Goal: Use online tool/utility: Utilize a website feature to perform a specific function

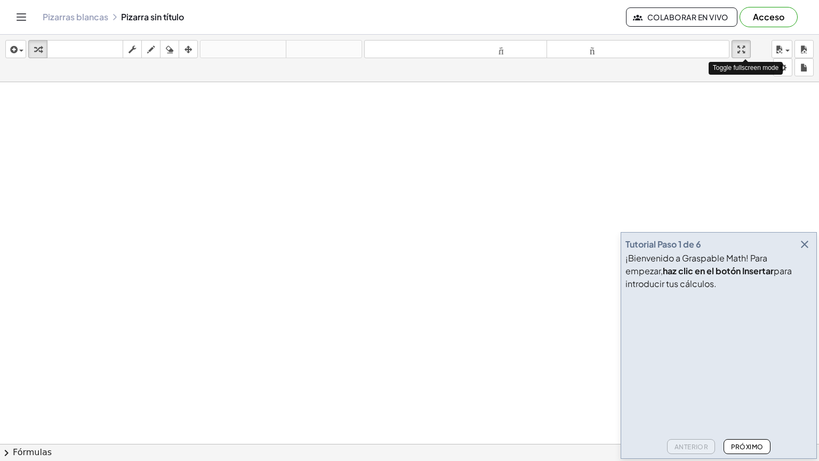
drag, startPoint x: 747, startPoint y: 48, endPoint x: 747, endPoint y: 94, distance: 46.4
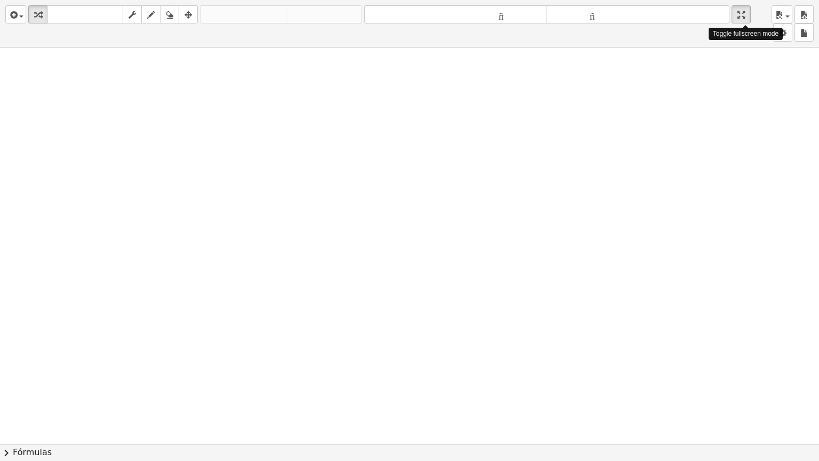
click at [747, 94] on div "insertar Seleccione uno: Expresión matemática Función Texto Vídeo de YouTube Gr…" at bounding box center [409, 230] width 819 height 461
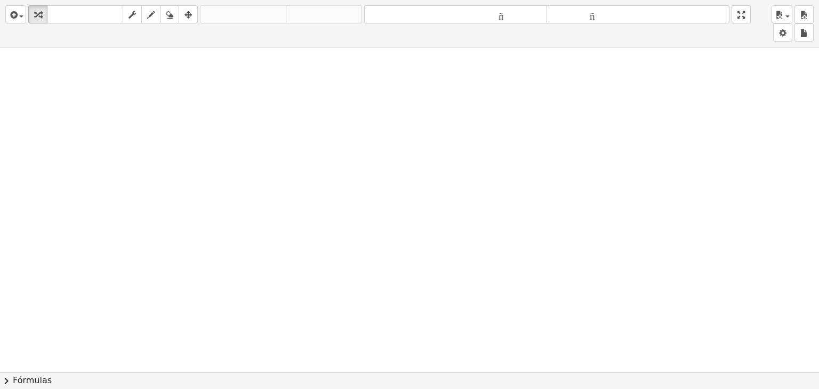
drag, startPoint x: 745, startPoint y: 11, endPoint x: 745, endPoint y: -36, distance: 46.4
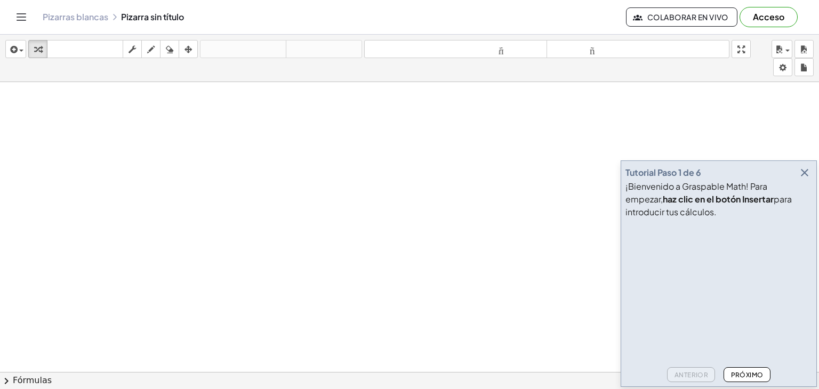
click at [745, 0] on html "Actividades matemáticas fáciles de comprender Empezar Banco de actividades Trab…" at bounding box center [409, 194] width 819 height 389
click at [804, 173] on icon "button" at bounding box center [805, 172] width 13 height 13
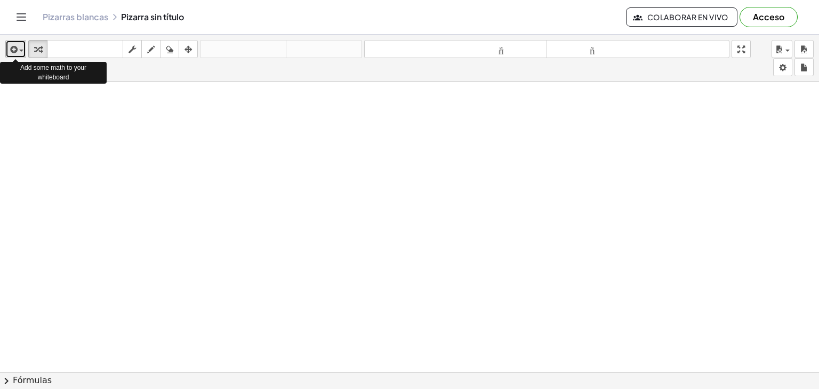
click at [20, 50] on span "button" at bounding box center [21, 51] width 4 height 2
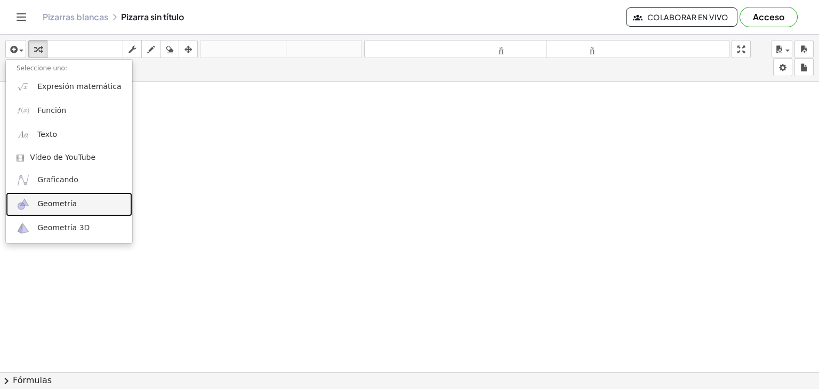
click at [46, 201] on font "Geometría" at bounding box center [56, 204] width 39 height 9
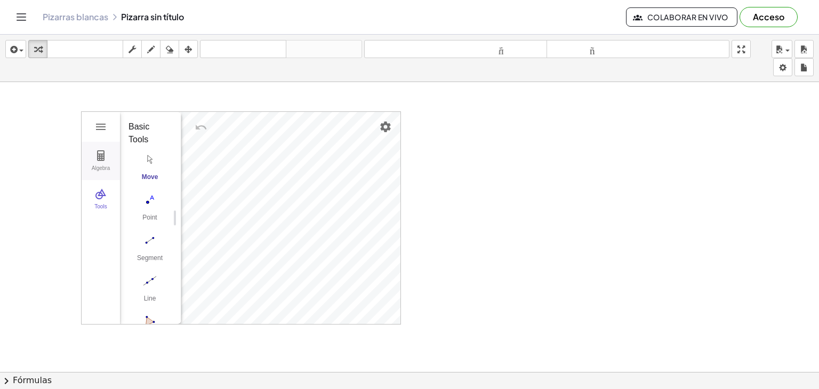
click at [102, 155] on img "Geometry" at bounding box center [100, 155] width 13 height 13
click at [98, 122] on img "Geometry" at bounding box center [100, 127] width 13 height 13
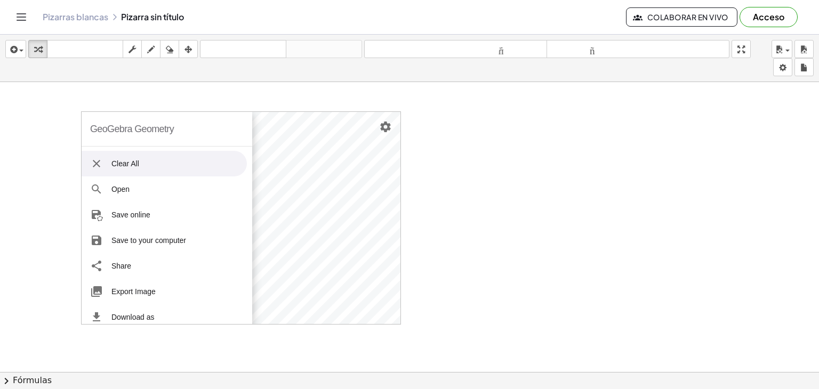
click at [96, 169] on img "Geometry" at bounding box center [96, 163] width 13 height 13
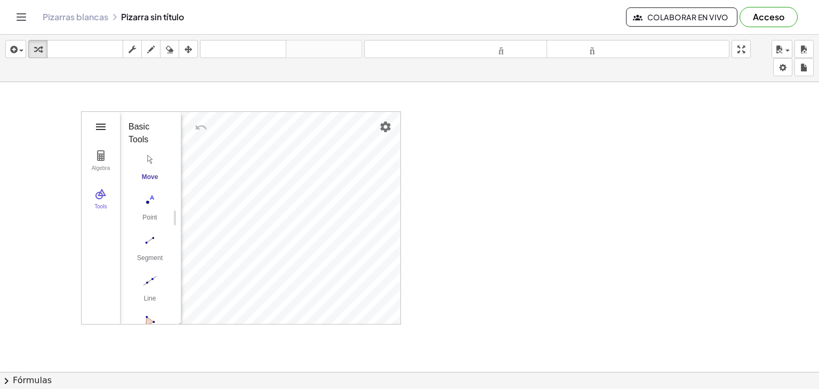
click at [100, 130] on img "Geometry" at bounding box center [100, 127] width 13 height 13
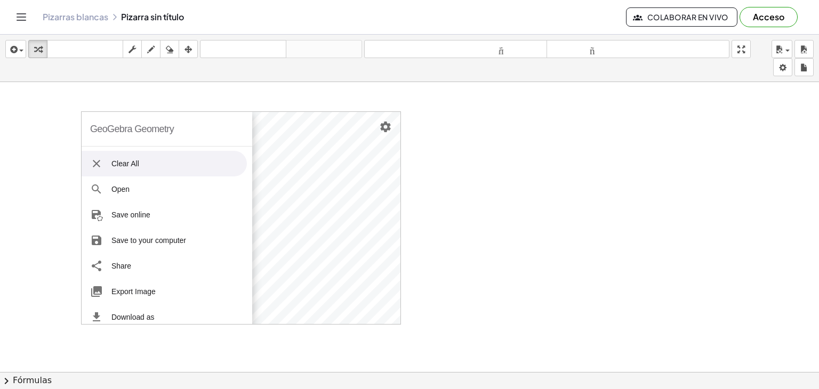
click at [93, 163] on img "Geometry" at bounding box center [96, 163] width 13 height 13
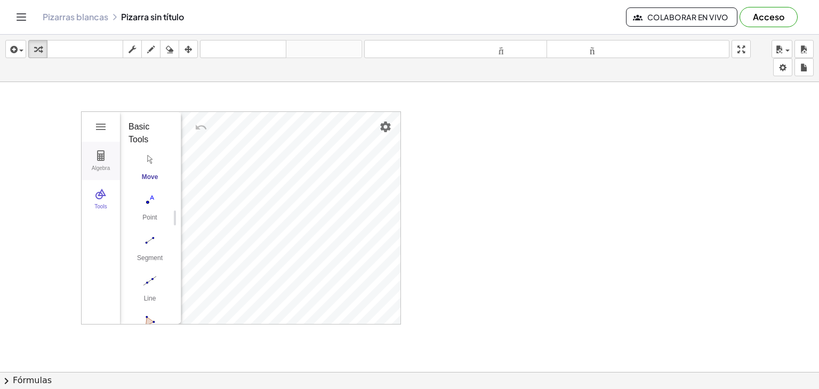
click at [103, 156] on img "Geometry" at bounding box center [100, 155] width 13 height 13
click at [100, 192] on img "Geometry" at bounding box center [100, 194] width 13 height 13
click at [382, 126] on img "Settings" at bounding box center [385, 127] width 13 height 13
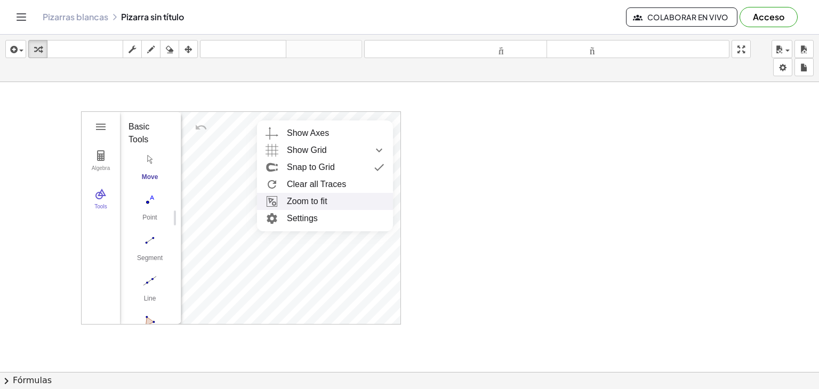
click at [301, 201] on li "Zoom to fit" at bounding box center [325, 201] width 136 height 17
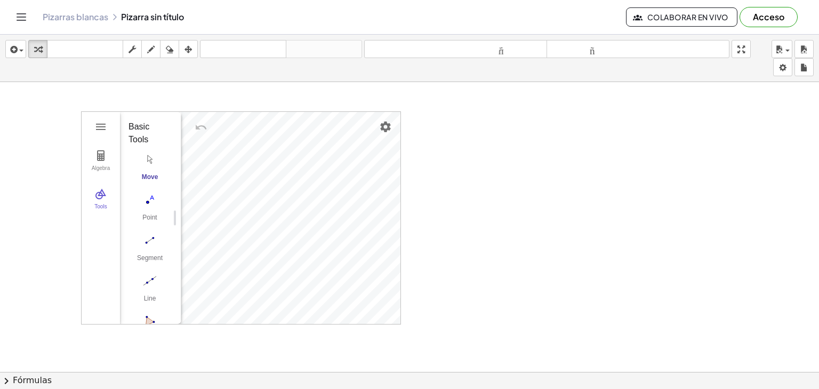
drag, startPoint x: 465, startPoint y: 174, endPoint x: 499, endPoint y: 216, distance: 54.2
click at [151, 245] on img "Segment. Select two points or positions" at bounding box center [150, 240] width 43 height 17
click at [149, 167] on button "Move" at bounding box center [150, 169] width 43 height 38
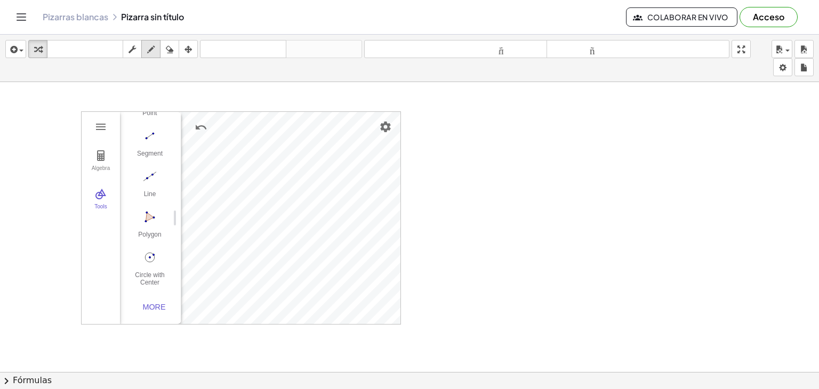
click at [148, 52] on icon "button" at bounding box center [150, 49] width 7 height 13
drag, startPoint x: 233, startPoint y: 195, endPoint x: 250, endPoint y: 212, distance: 23.8
drag, startPoint x: 288, startPoint y: 199, endPoint x: 284, endPoint y: 211, distance: 12.3
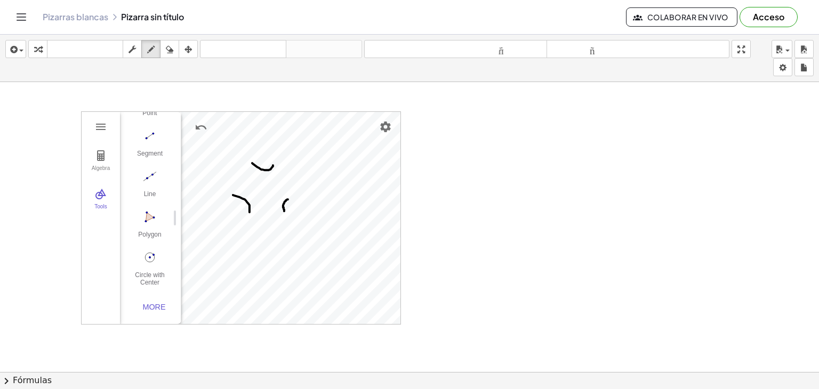
drag, startPoint x: 252, startPoint y: 163, endPoint x: 273, endPoint y: 165, distance: 20.9
click at [137, 49] on div "button" at bounding box center [132, 49] width 14 height 13
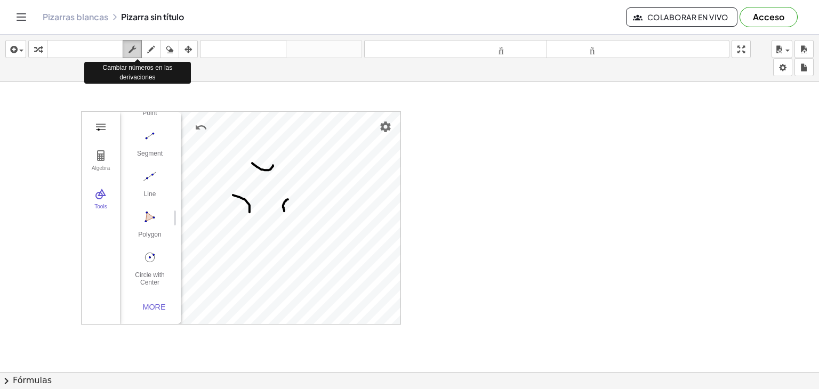
click at [137, 49] on div "button" at bounding box center [132, 49] width 14 height 13
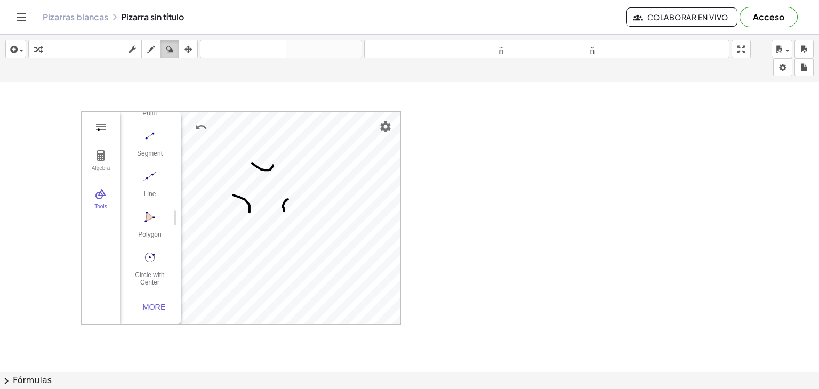
click at [173, 45] on icon "button" at bounding box center [169, 49] width 7 height 13
click at [188, 49] on icon "button" at bounding box center [188, 49] width 7 height 13
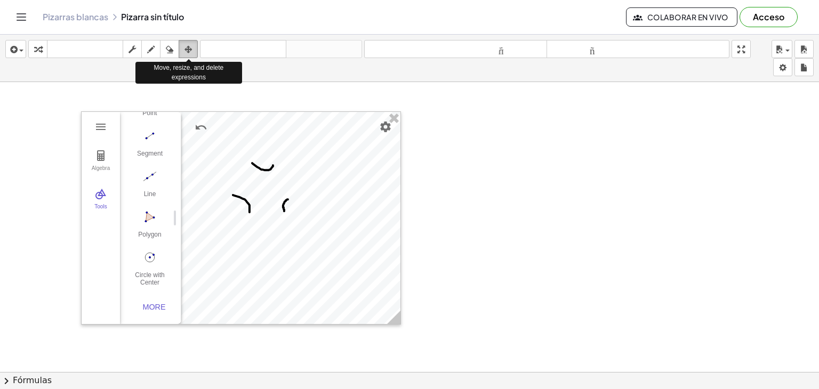
click at [189, 47] on icon "button" at bounding box center [188, 49] width 7 height 13
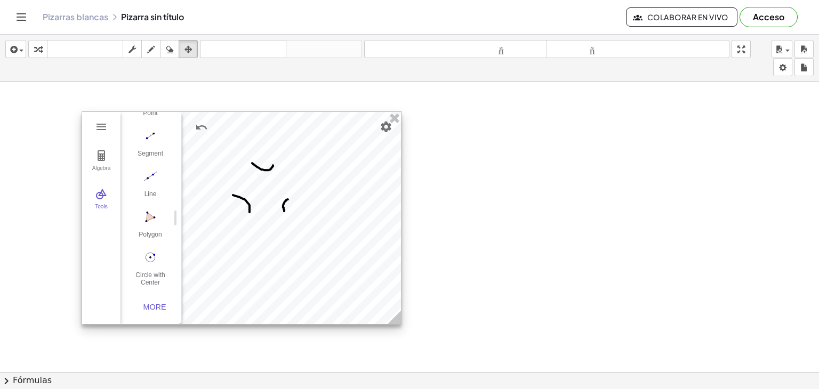
click at [293, 152] on div at bounding box center [241, 218] width 319 height 212
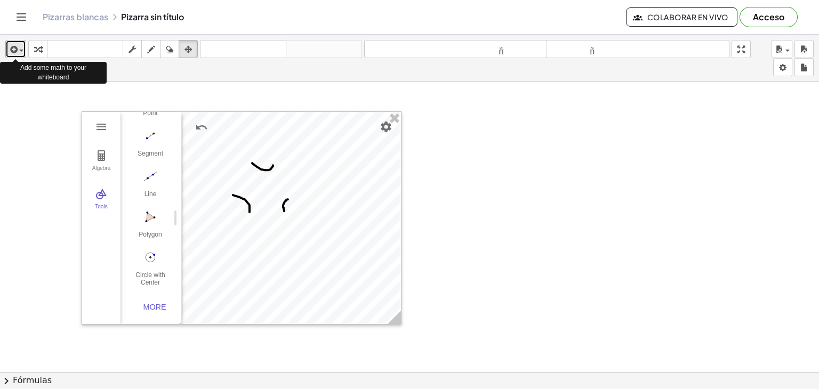
click at [20, 47] on div "button" at bounding box center [15, 49] width 15 height 13
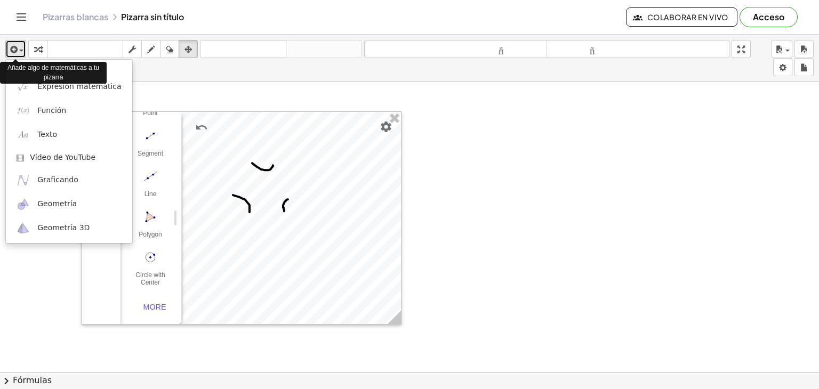
click at [20, 47] on div "button" at bounding box center [15, 49] width 15 height 13
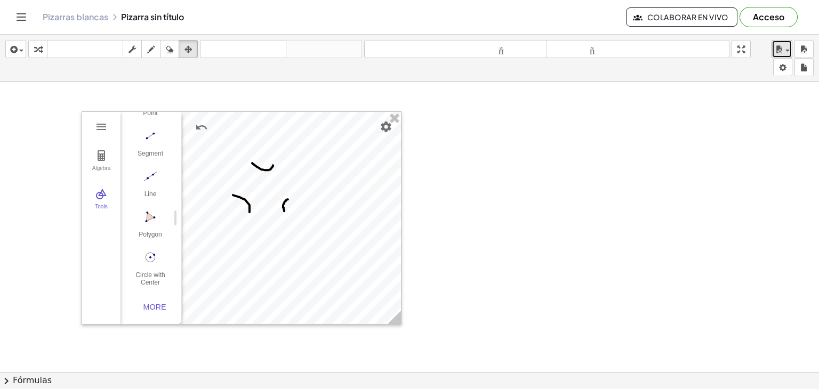
click at [787, 50] on span "button" at bounding box center [788, 51] width 4 height 2
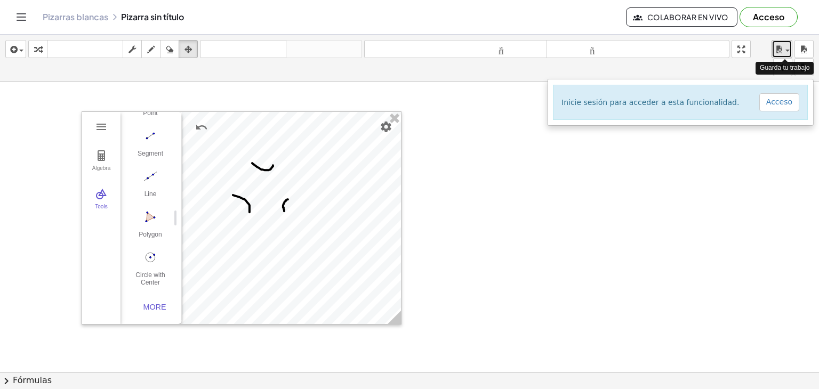
click at [787, 50] on span "button" at bounding box center [788, 51] width 4 height 2
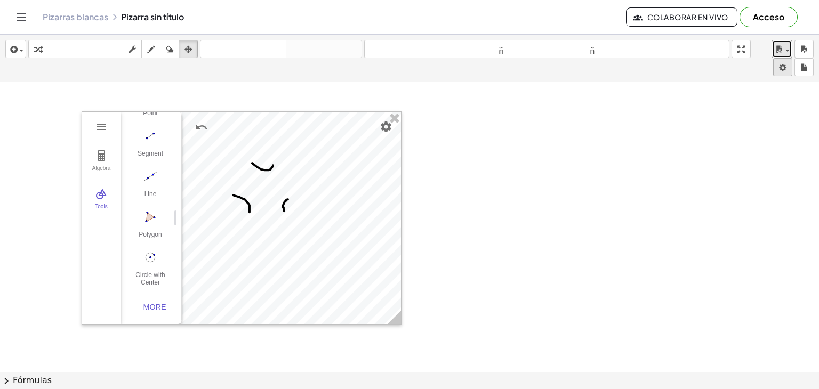
click at [780, 62] on body "Actividades matemáticas fáciles de comprender Empezar Banco de actividades Trab…" at bounding box center [409, 194] width 819 height 389
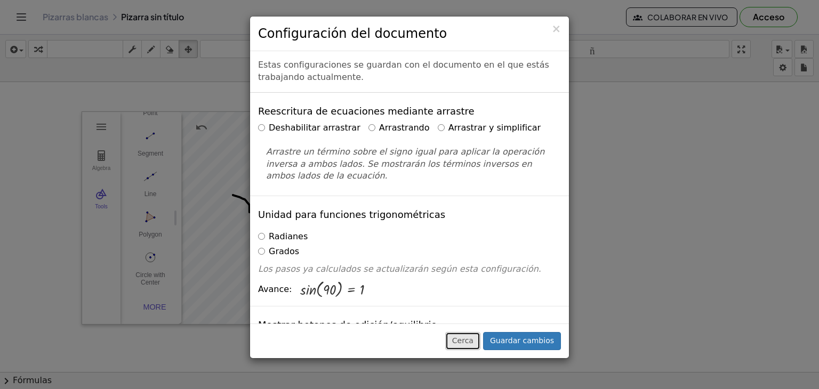
click at [474, 343] on font "Cerca" at bounding box center [462, 341] width 21 height 9
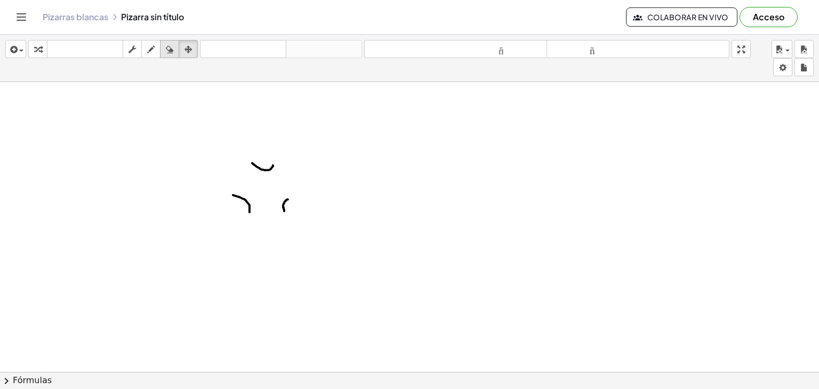
click at [175, 48] on div "button" at bounding box center [170, 49] width 14 height 13
click at [25, 50] on button "insertar" at bounding box center [15, 49] width 21 height 18
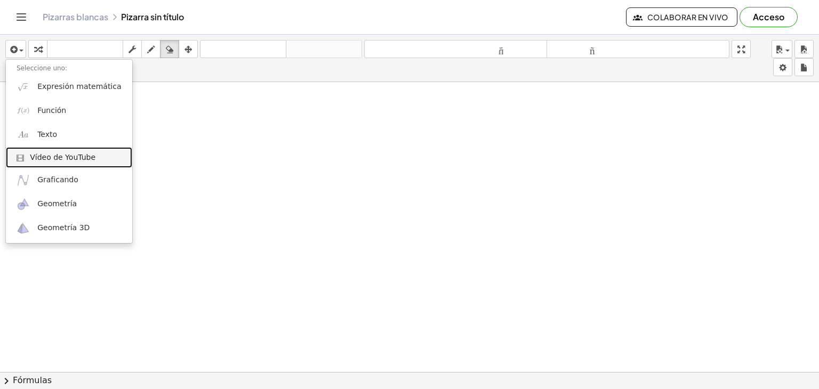
click at [55, 158] on font "Vídeo de YouTube" at bounding box center [63, 157] width 66 height 9
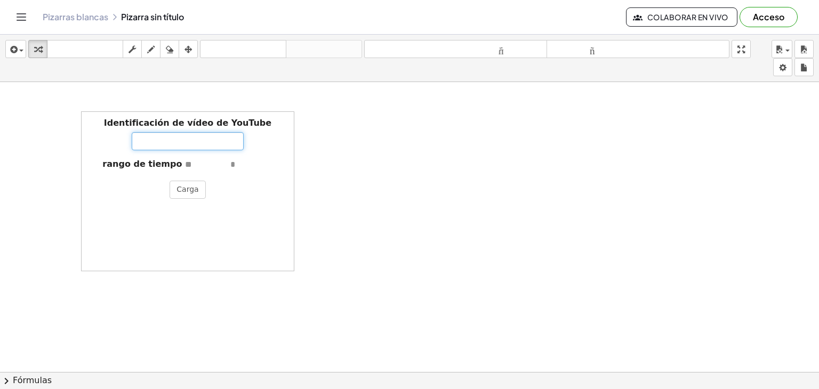
click at [186, 143] on input "Identificación de vídeo de YouTube" at bounding box center [188, 141] width 112 height 18
paste input "**********"
type input "**********"
click at [192, 188] on font "Carga" at bounding box center [188, 189] width 22 height 9
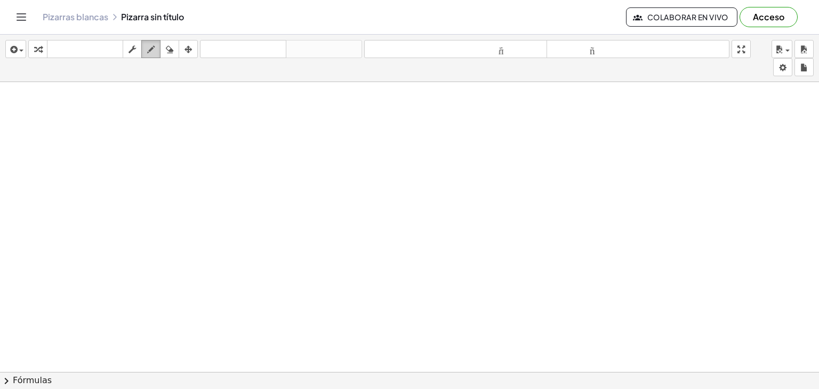
click at [151, 47] on icon "button" at bounding box center [150, 49] width 7 height 13
click at [170, 49] on icon "button" at bounding box center [169, 49] width 7 height 13
click at [19, 51] on span "button" at bounding box center [21, 51] width 4 height 2
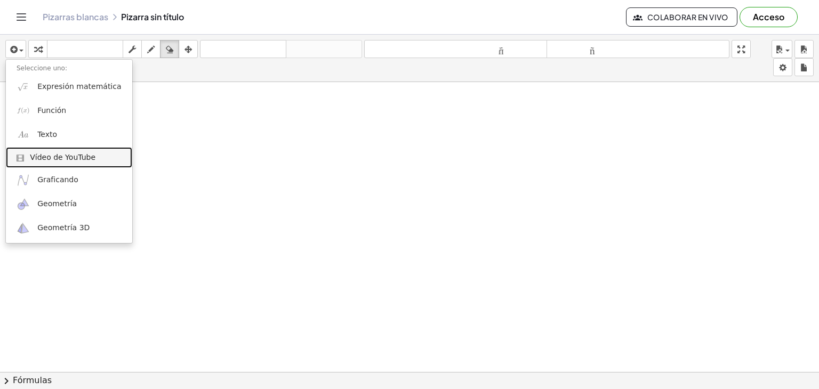
click at [64, 160] on font "Vídeo de YouTube" at bounding box center [63, 157] width 66 height 9
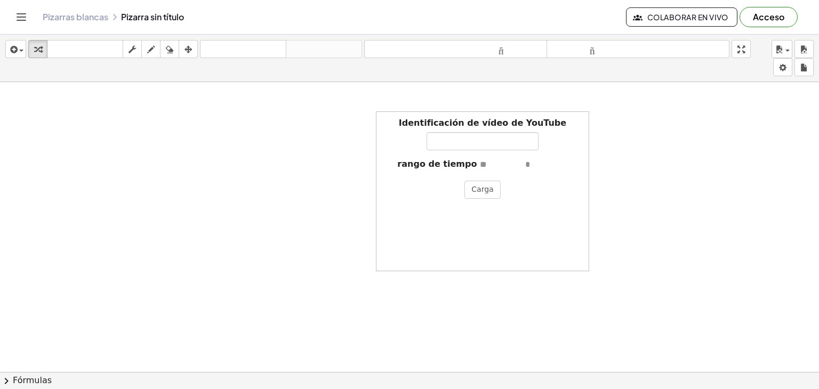
click at [557, 136] on div "Identificación de vídeo de YouTube" at bounding box center [483, 133] width 202 height 33
drag, startPoint x: 299, startPoint y: 150, endPoint x: 649, endPoint y: 161, distance: 350.1
click at [542, 161] on input "text" at bounding box center [546, 165] width 43 height 12
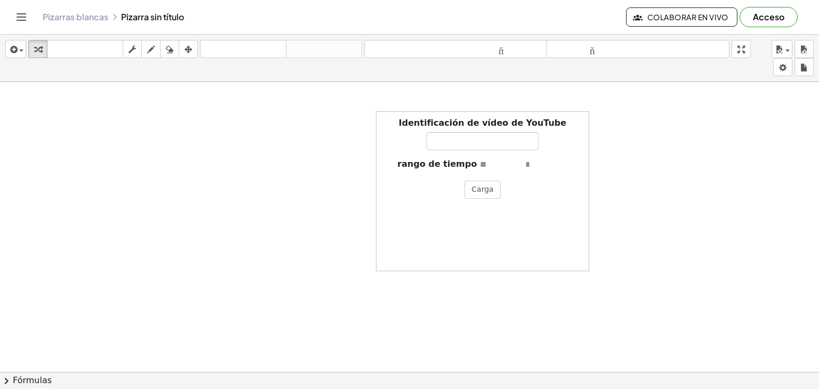
click at [574, 179] on div "Identificación de vídeo de YouTube rango de tiempo Carga" at bounding box center [482, 191] width 213 height 160
click at [550, 201] on div "Identificación de vídeo de YouTube rango de tiempo Carga" at bounding box center [482, 191] width 213 height 160
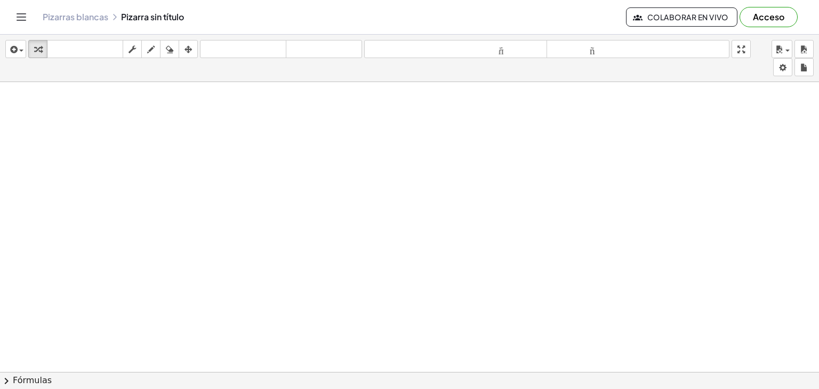
click at [21, 18] on icon "Cambiar navegación" at bounding box center [21, 17] width 13 height 13
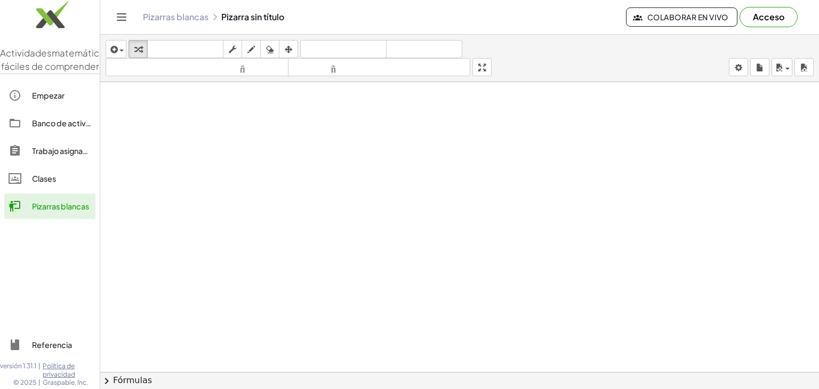
click at [46, 20] on img at bounding box center [50, 17] width 100 height 45
click at [57, 185] on div "Clases" at bounding box center [61, 178] width 59 height 13
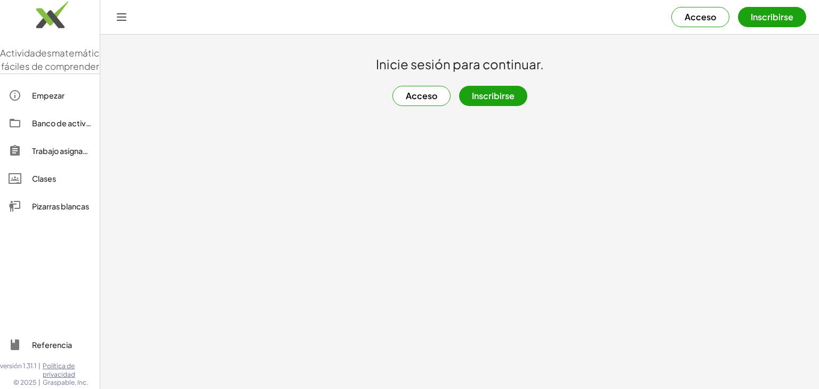
click at [414, 98] on font "Acceso" at bounding box center [421, 95] width 31 height 11
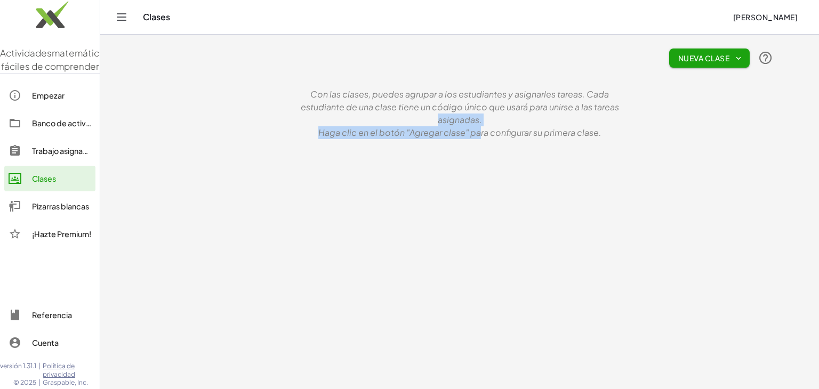
drag, startPoint x: 381, startPoint y: 121, endPoint x: 479, endPoint y: 145, distance: 101.2
click at [479, 145] on div "Nueva clase Con las clases, puedes agrupar a los estudiantes y asignarles tarea…" at bounding box center [460, 90] width 640 height 111
click at [496, 203] on main "Nueva clase Con las clases, puedes agrupar a los estudiantes y asignarles tarea…" at bounding box center [459, 194] width 719 height 389
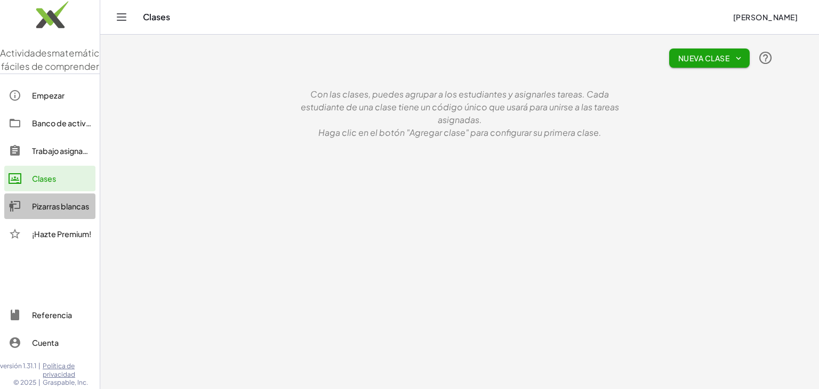
click at [66, 211] on font "Pizarras blancas" at bounding box center [60, 207] width 57 height 10
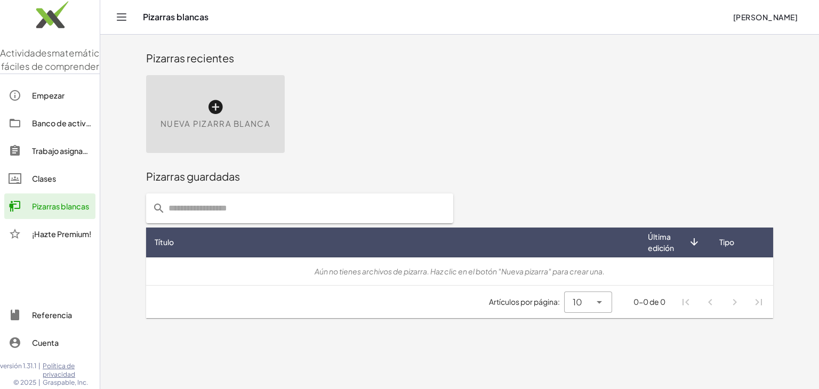
click at [53, 157] on div "Trabajo asignado" at bounding box center [61, 151] width 59 height 13
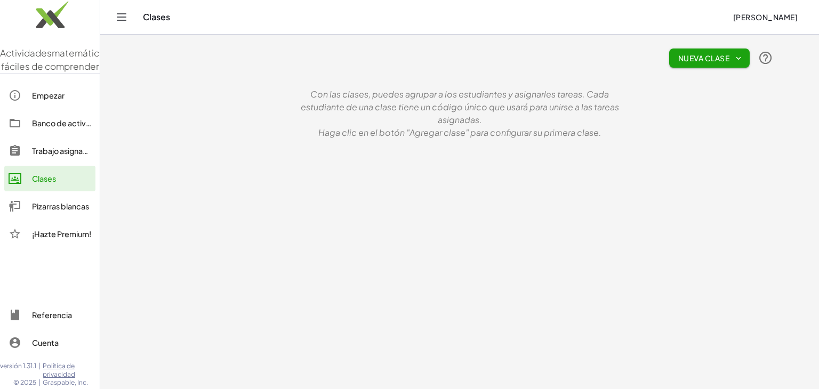
click at [124, 13] on icon "Cambiar navegación" at bounding box center [121, 17] width 13 height 13
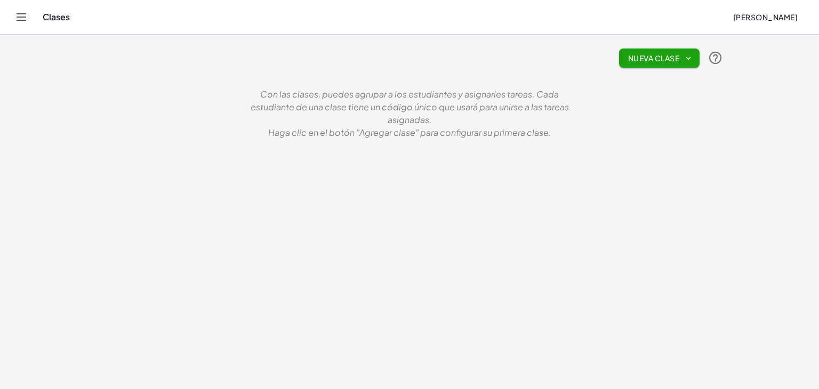
click at [21, 21] on icon "Cambiar navegación" at bounding box center [21, 17] width 13 height 13
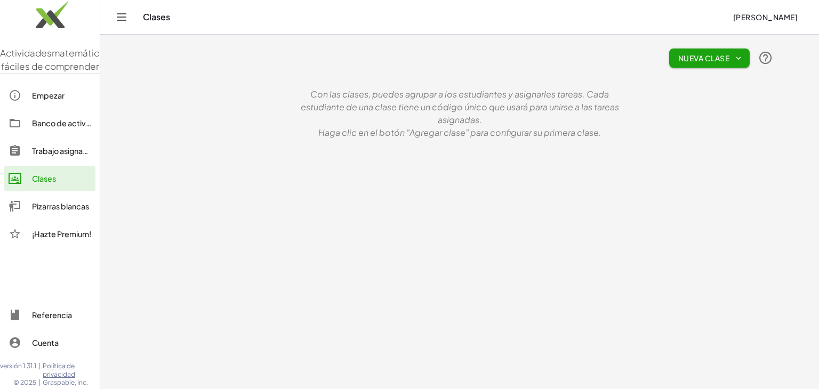
click at [54, 108] on link "Empezar" at bounding box center [49, 96] width 91 height 26
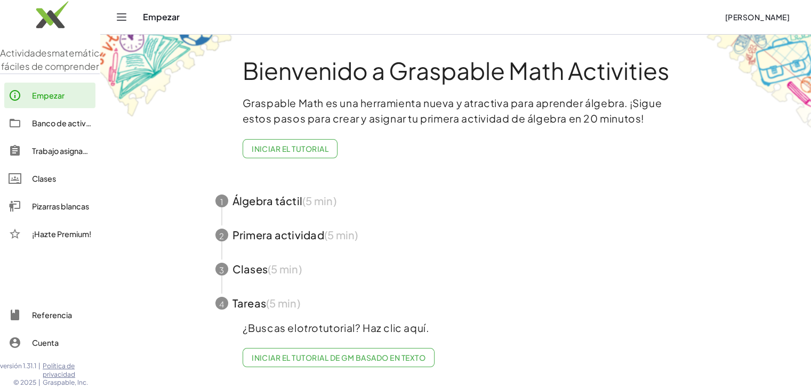
click at [53, 321] on div "Referencia" at bounding box center [61, 315] width 59 height 13
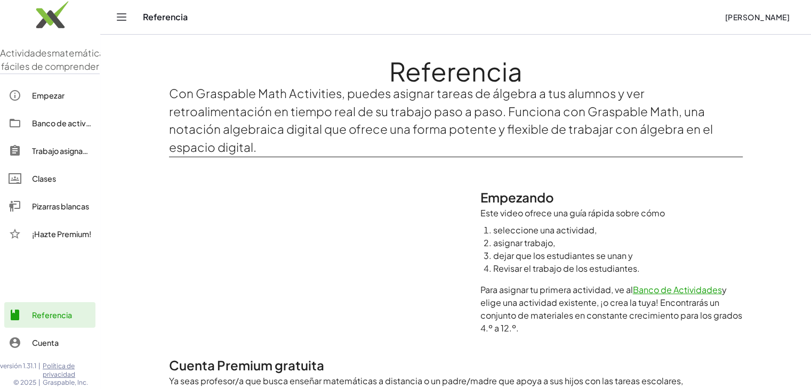
click at [61, 219] on link "Pizarras blancas" at bounding box center [49, 207] width 91 height 26
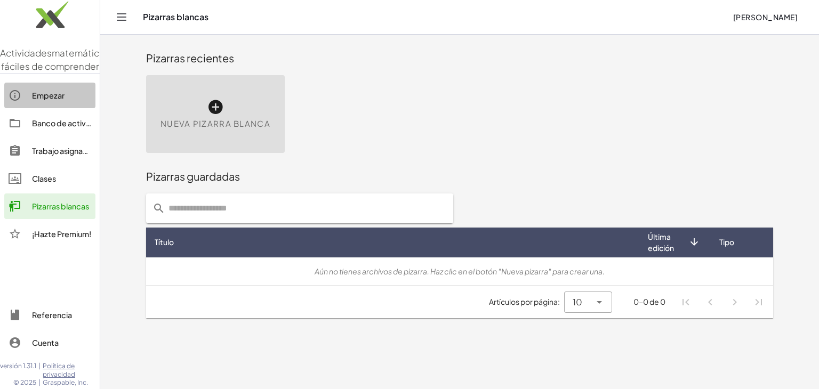
click at [52, 100] on font "Empezar" at bounding box center [48, 96] width 33 height 10
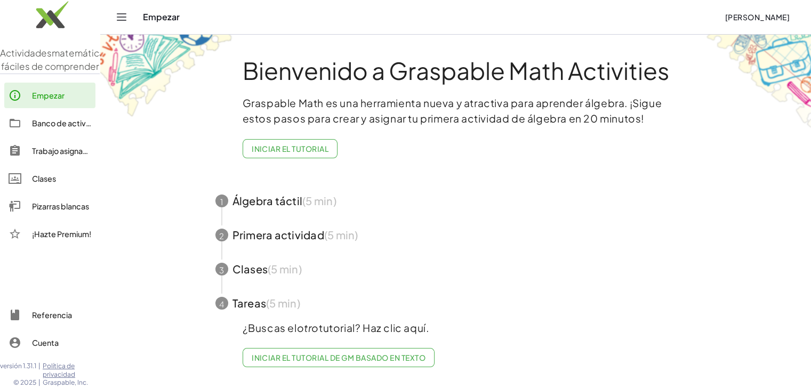
click at [41, 128] on font "Banco de actividades" at bounding box center [71, 123] width 79 height 10
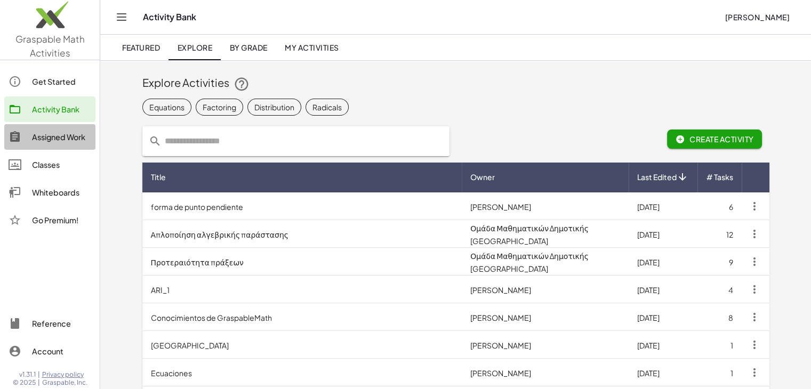
click at [53, 142] on div "Assigned Work" at bounding box center [61, 137] width 59 height 13
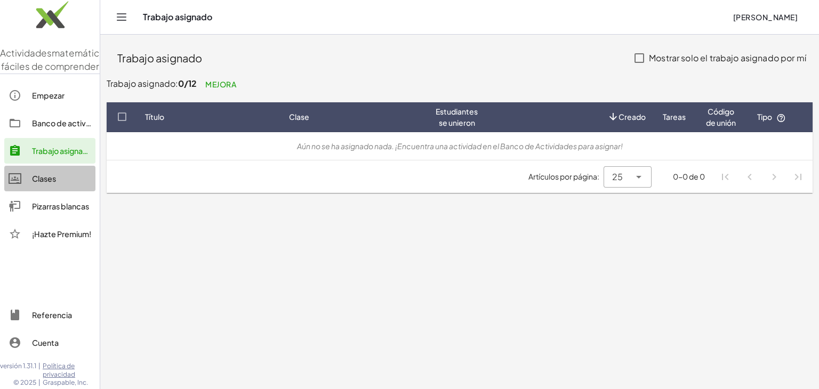
click at [50, 183] on font "Clases" at bounding box center [44, 179] width 24 height 10
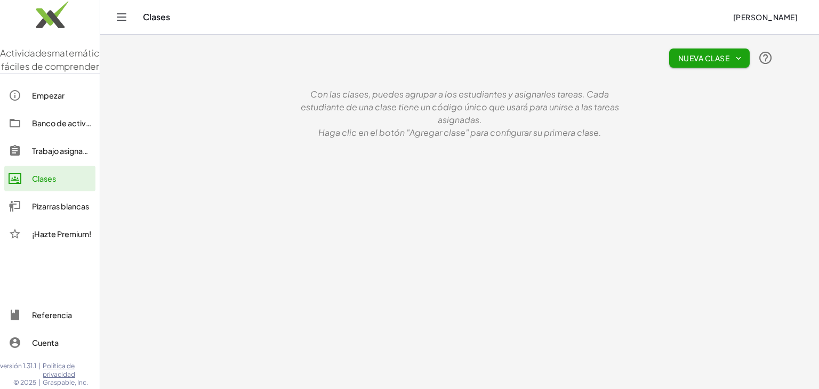
click at [124, 18] on icon "Cambiar navegación" at bounding box center [121, 17] width 13 height 13
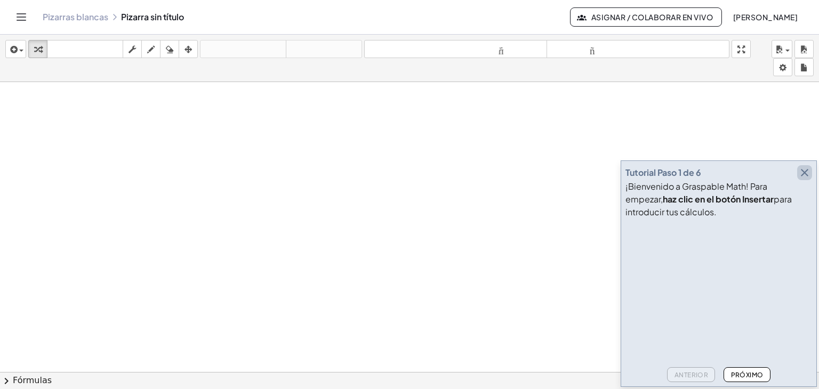
click at [808, 174] on icon "button" at bounding box center [805, 172] width 13 height 13
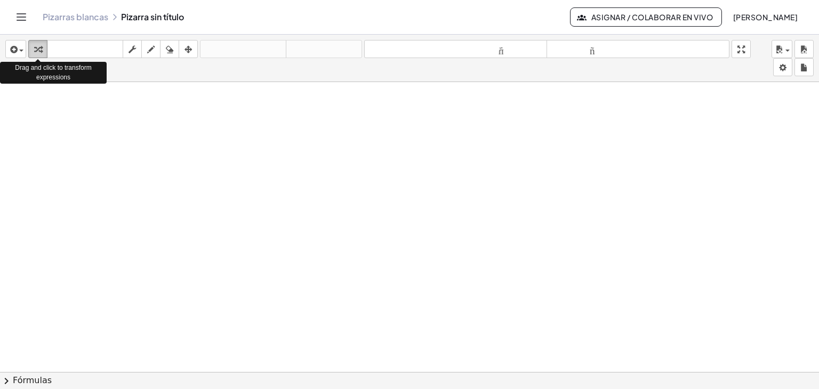
click at [34, 52] on icon "button" at bounding box center [37, 49] width 7 height 13
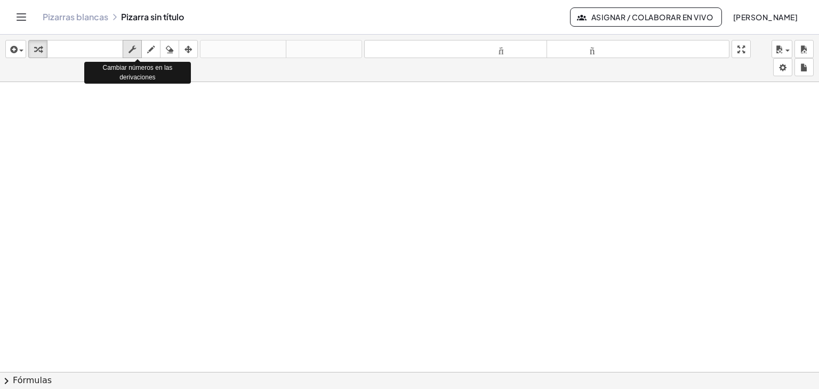
click at [130, 48] on icon "button" at bounding box center [132, 49] width 7 height 13
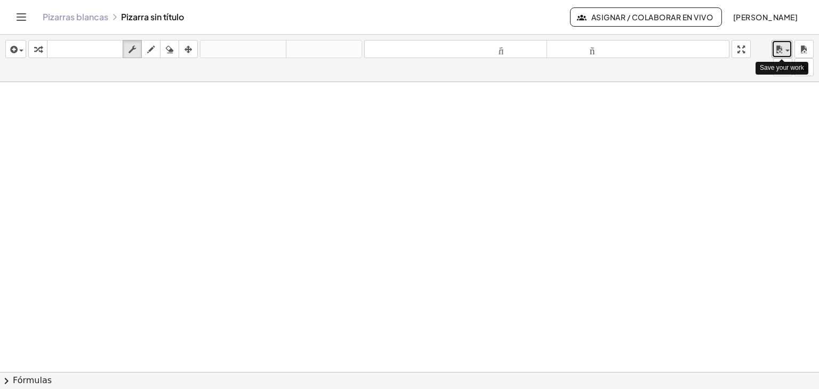
click at [789, 48] on div "button" at bounding box center [782, 49] width 15 height 13
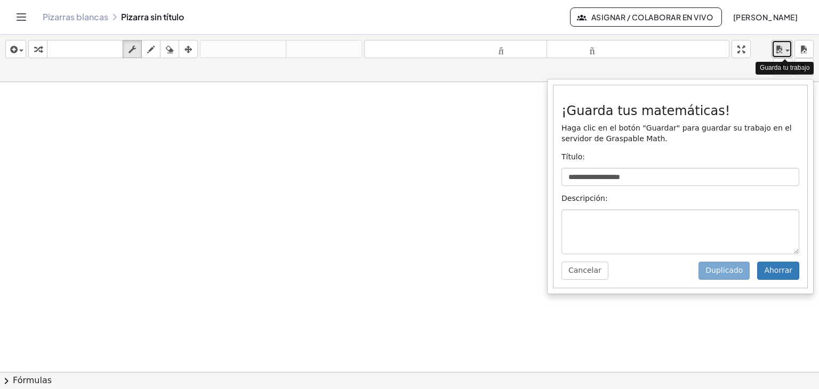
click at [789, 48] on div "button" at bounding box center [782, 49] width 15 height 13
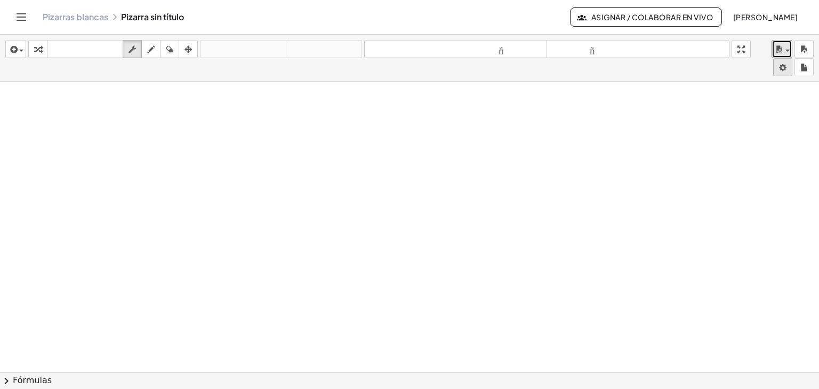
click at [785, 69] on body "**********" at bounding box center [409, 194] width 819 height 389
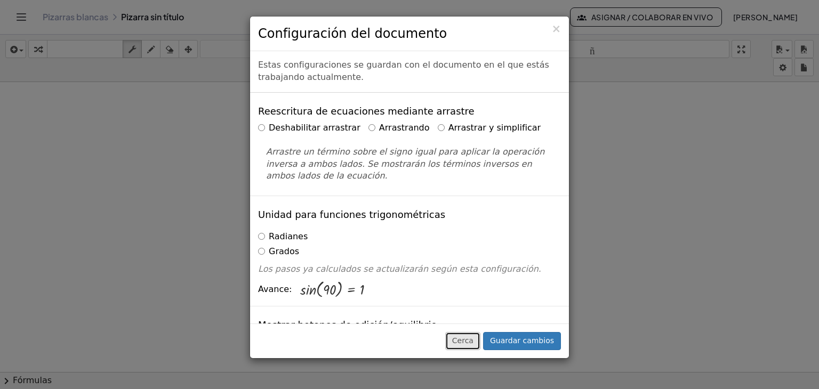
click at [473, 345] on font "Cerca" at bounding box center [462, 341] width 21 height 9
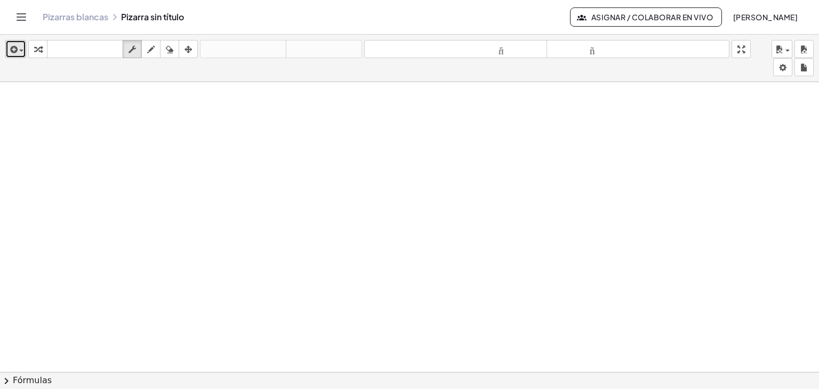
click at [20, 51] on span "button" at bounding box center [21, 51] width 4 height 2
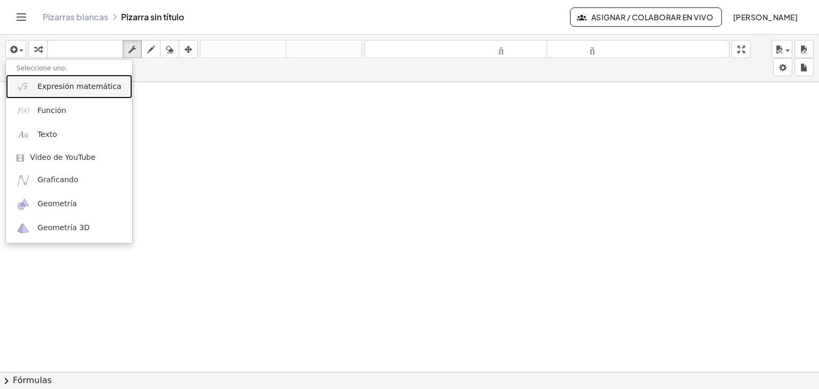
click at [84, 89] on font "Expresión matemática" at bounding box center [79, 86] width 84 height 9
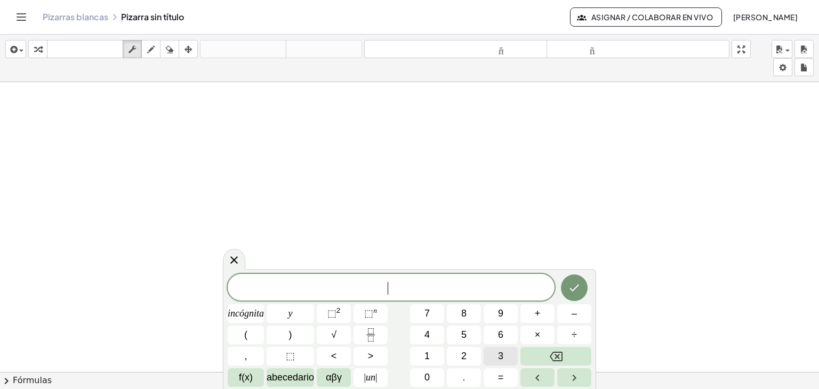
click at [499, 358] on font "3" at bounding box center [500, 356] width 5 height 11
click at [240, 312] on font "incógnita" at bounding box center [246, 313] width 36 height 11
click at [541, 317] on button "+" at bounding box center [538, 314] width 34 height 19
click at [504, 338] on button "6" at bounding box center [501, 335] width 34 height 19
click at [289, 308] on font "y" at bounding box center [291, 313] width 4 height 11
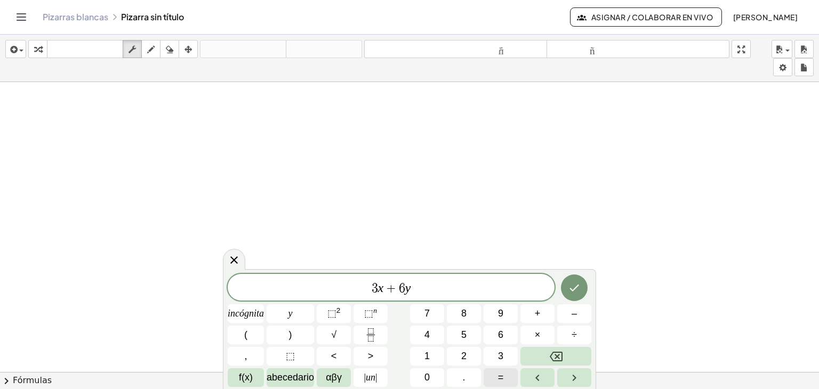
click at [504, 379] on button "=" at bounding box center [501, 378] width 34 height 19
click at [497, 353] on button "3" at bounding box center [501, 356] width 34 height 19
click at [504, 340] on button "6" at bounding box center [501, 335] width 34 height 19
click at [574, 286] on icon "Hecho" at bounding box center [574, 288] width 13 height 13
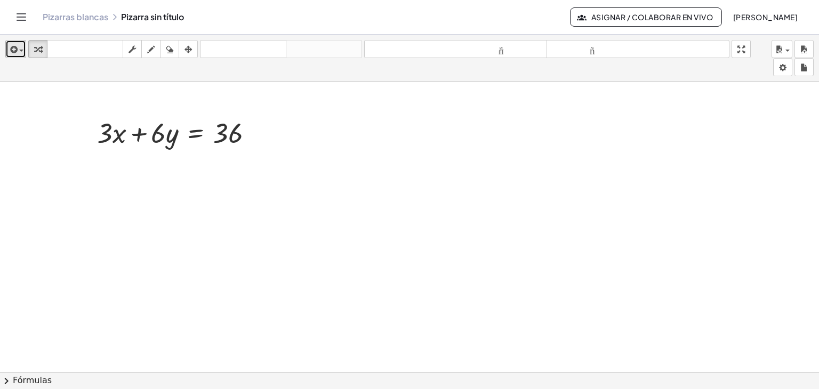
click at [19, 50] on span "button" at bounding box center [21, 51] width 4 height 2
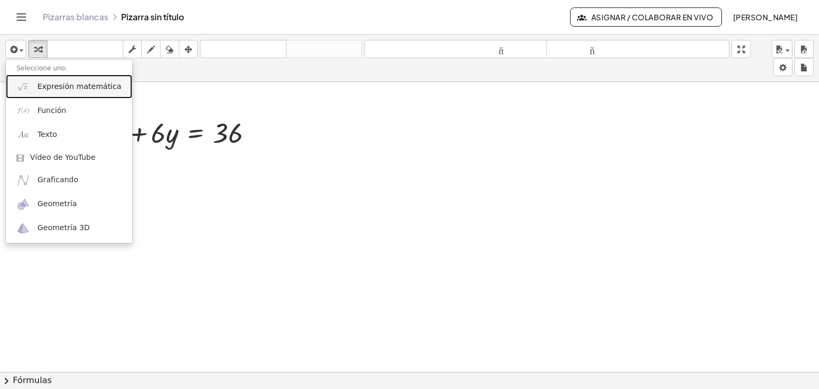
click at [74, 87] on font "Expresión matemática" at bounding box center [79, 86] width 84 height 9
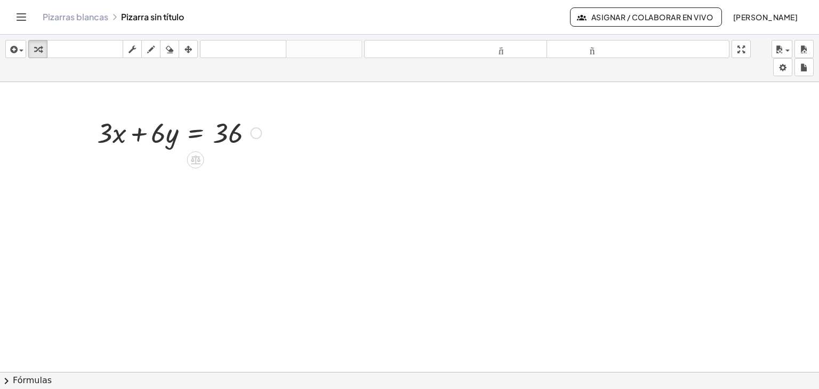
click at [148, 132] on div at bounding box center [179, 132] width 175 height 36
click at [232, 131] on div at bounding box center [179, 132] width 175 height 36
click at [19, 51] on span "button" at bounding box center [21, 51] width 4 height 2
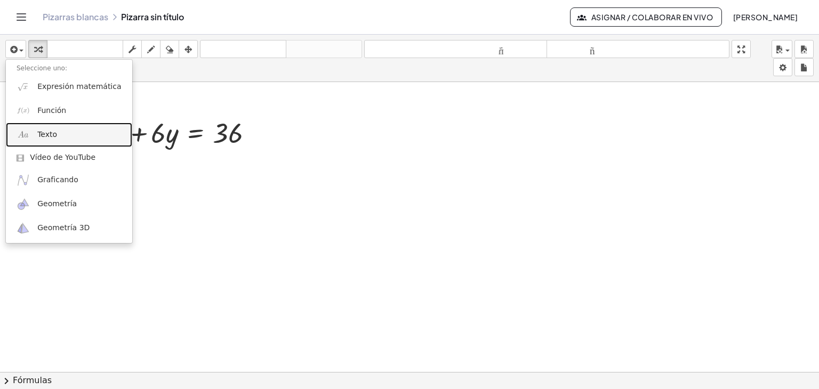
click at [66, 131] on link "Texto" at bounding box center [69, 135] width 126 height 24
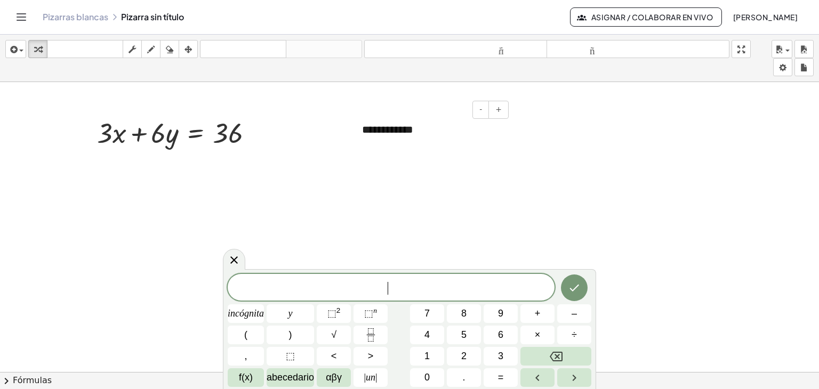
click at [408, 126] on font "**********" at bounding box center [387, 129] width 51 height 11
click at [234, 253] on icon at bounding box center [234, 259] width 13 height 13
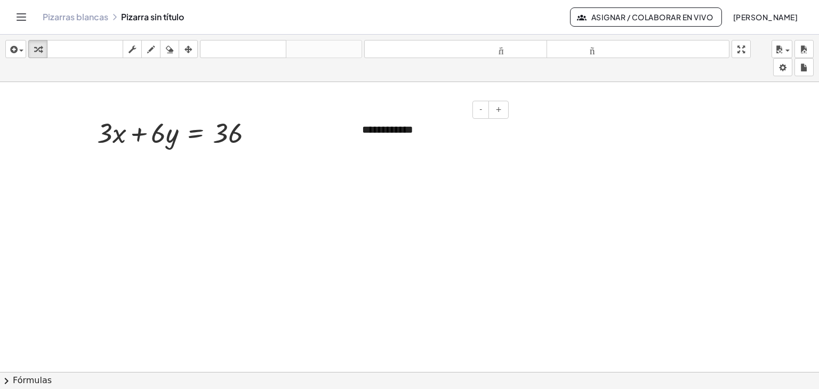
click at [384, 126] on font "**********" at bounding box center [387, 129] width 51 height 11
drag, startPoint x: 400, startPoint y: 110, endPoint x: 316, endPoint y: 146, distance: 91.3
click at [386, 142] on div "**********" at bounding box center [432, 129] width 160 height 37
click at [501, 111] on font "+" at bounding box center [499, 109] width 6 height 9
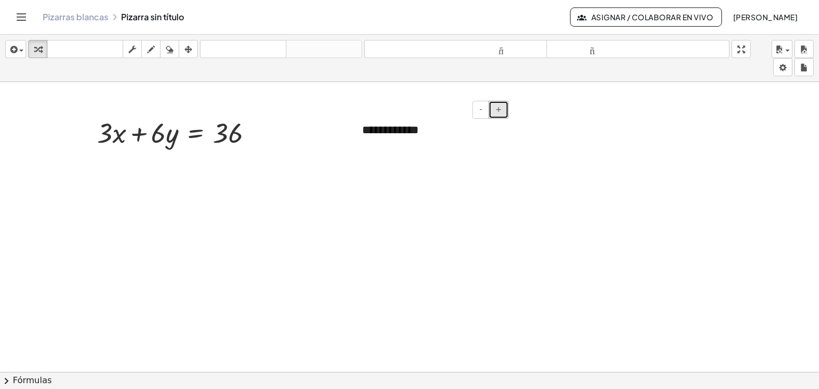
click at [501, 111] on font "+" at bounding box center [499, 109] width 6 height 9
click at [437, 118] on div "**********" at bounding box center [432, 130] width 160 height 39
click at [393, 147] on div "**********" at bounding box center [432, 130] width 160 height 39
drag, startPoint x: 386, startPoint y: 151, endPoint x: 289, endPoint y: 184, distance: 102.6
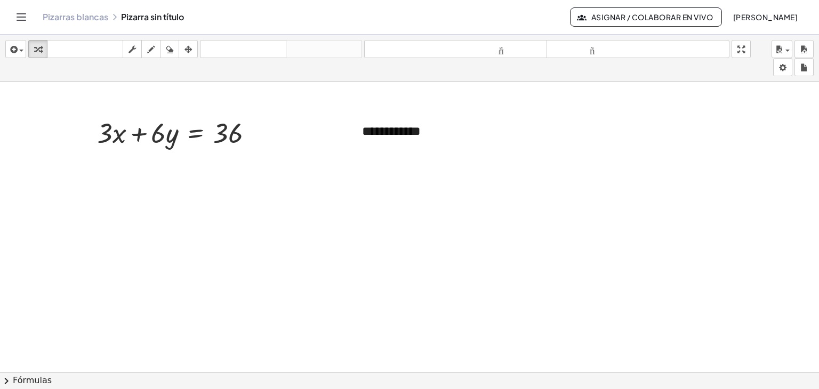
drag, startPoint x: 290, startPoint y: 181, endPoint x: 284, endPoint y: 178, distance: 7.2
click at [408, 125] on font "**********" at bounding box center [405, 131] width 87 height 13
click at [450, 110] on div "- +" at bounding box center [429, 110] width 160 height 18
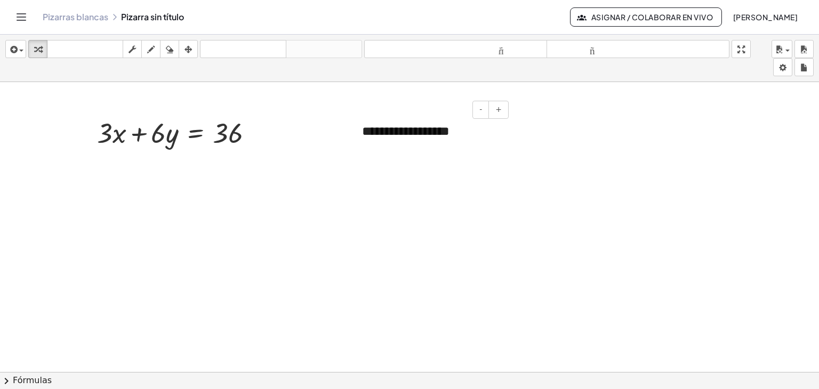
drag, startPoint x: 450, startPoint y: 110, endPoint x: 408, endPoint y: 130, distance: 47.2
click at [408, 130] on font "**********" at bounding box center [405, 131] width 87 height 13
drag, startPoint x: 408, startPoint y: 130, endPoint x: 288, endPoint y: 212, distance: 144.7
click at [431, 134] on font "**********" at bounding box center [405, 131] width 87 height 13
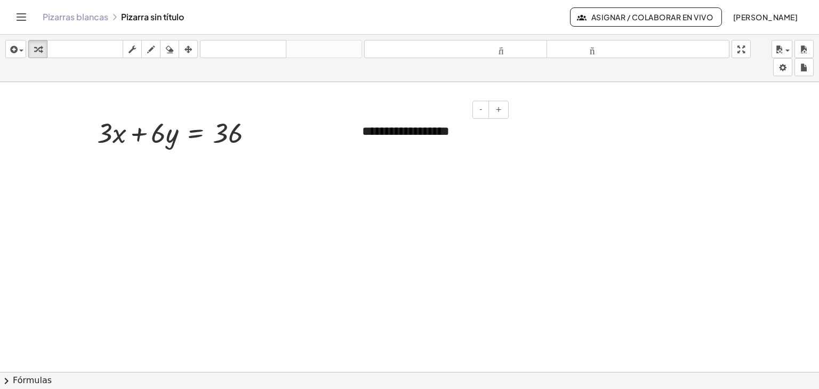
click at [510, 149] on div "**********" at bounding box center [432, 130] width 160 height 39
click at [205, 126] on div at bounding box center [179, 132] width 175 height 36
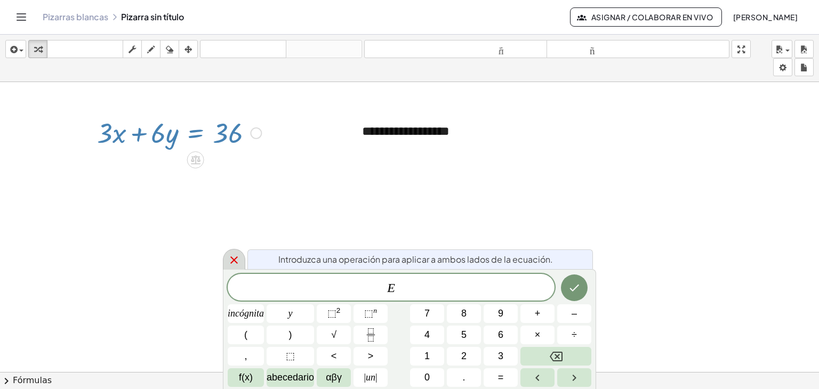
click at [235, 259] on icon at bounding box center [233, 260] width 7 height 7
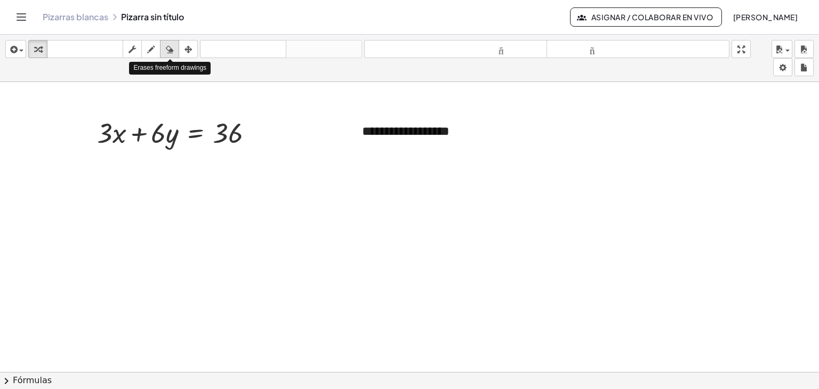
click at [171, 51] on icon "button" at bounding box center [169, 49] width 7 height 13
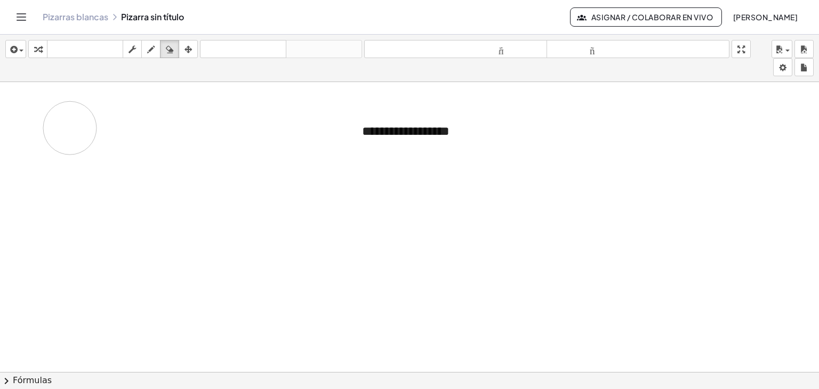
drag, startPoint x: 239, startPoint y: 140, endPoint x: 66, endPoint y: 126, distance: 173.4
drag, startPoint x: 433, startPoint y: 121, endPoint x: 94, endPoint y: 131, distance: 339.4
click at [19, 49] on span "button" at bounding box center [19, 50] width 2 height 7
